Goal: Find specific page/section: Find specific page/section

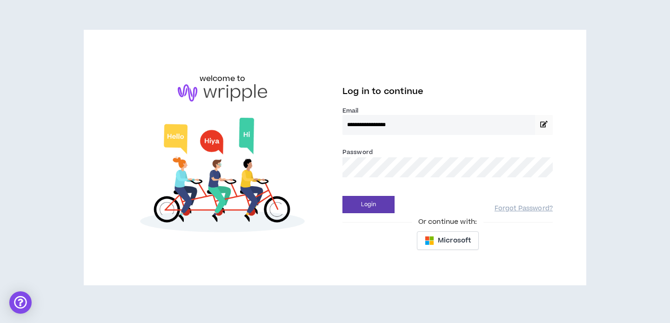
click at [343, 196] on button "Login" at bounding box center [369, 204] width 52 height 17
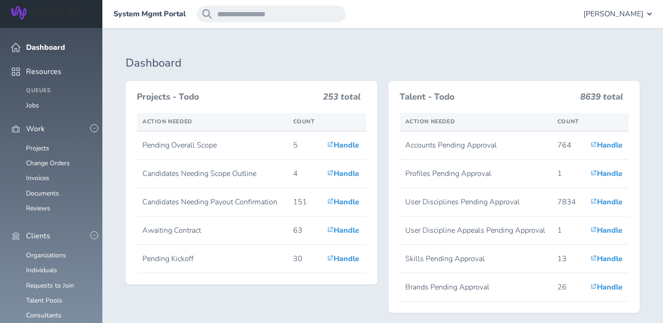
scroll to position [216, 0]
